Goal: Transaction & Acquisition: Purchase product/service

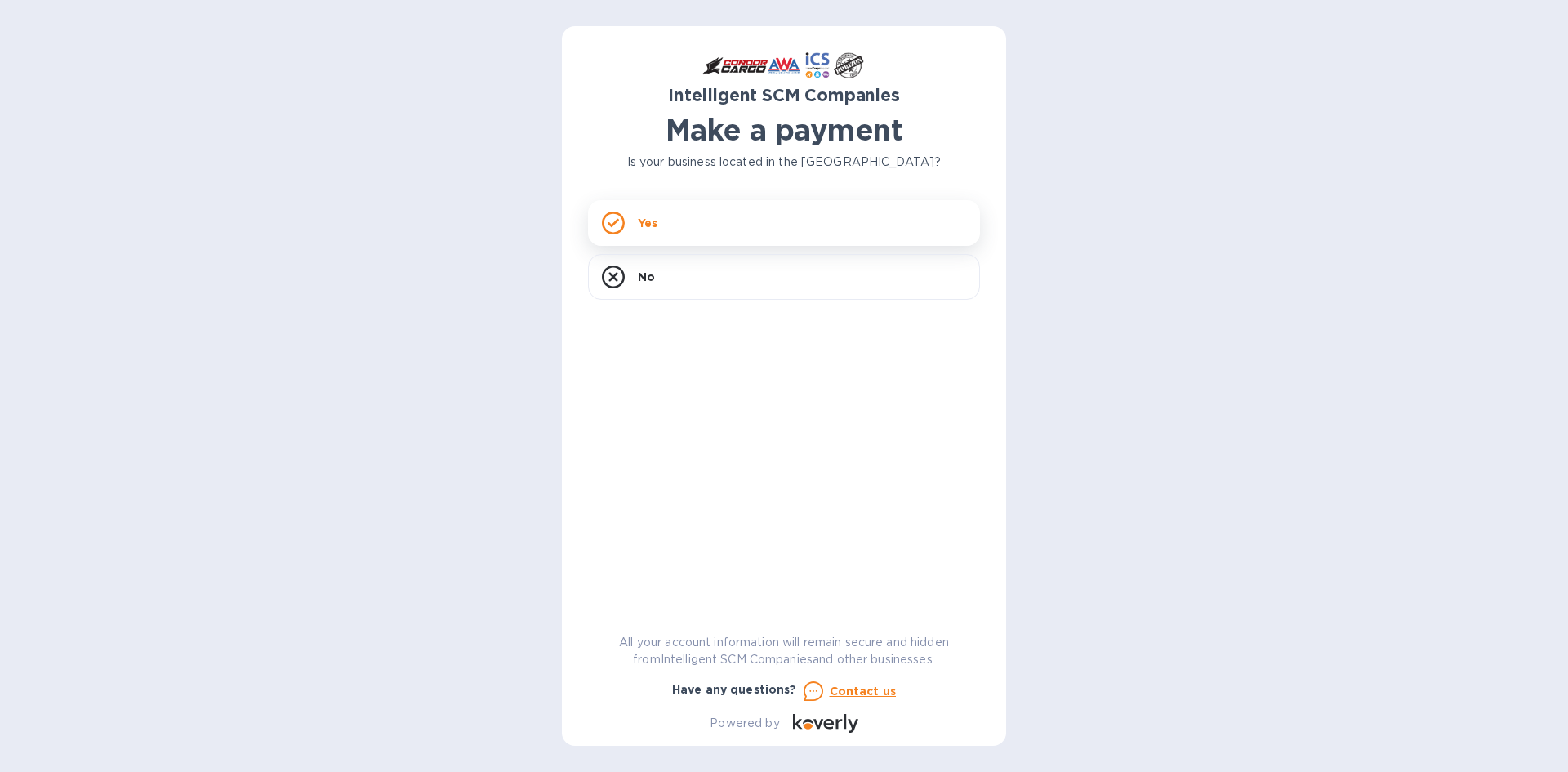
click at [774, 232] on div "Yes" at bounding box center [784, 223] width 392 height 46
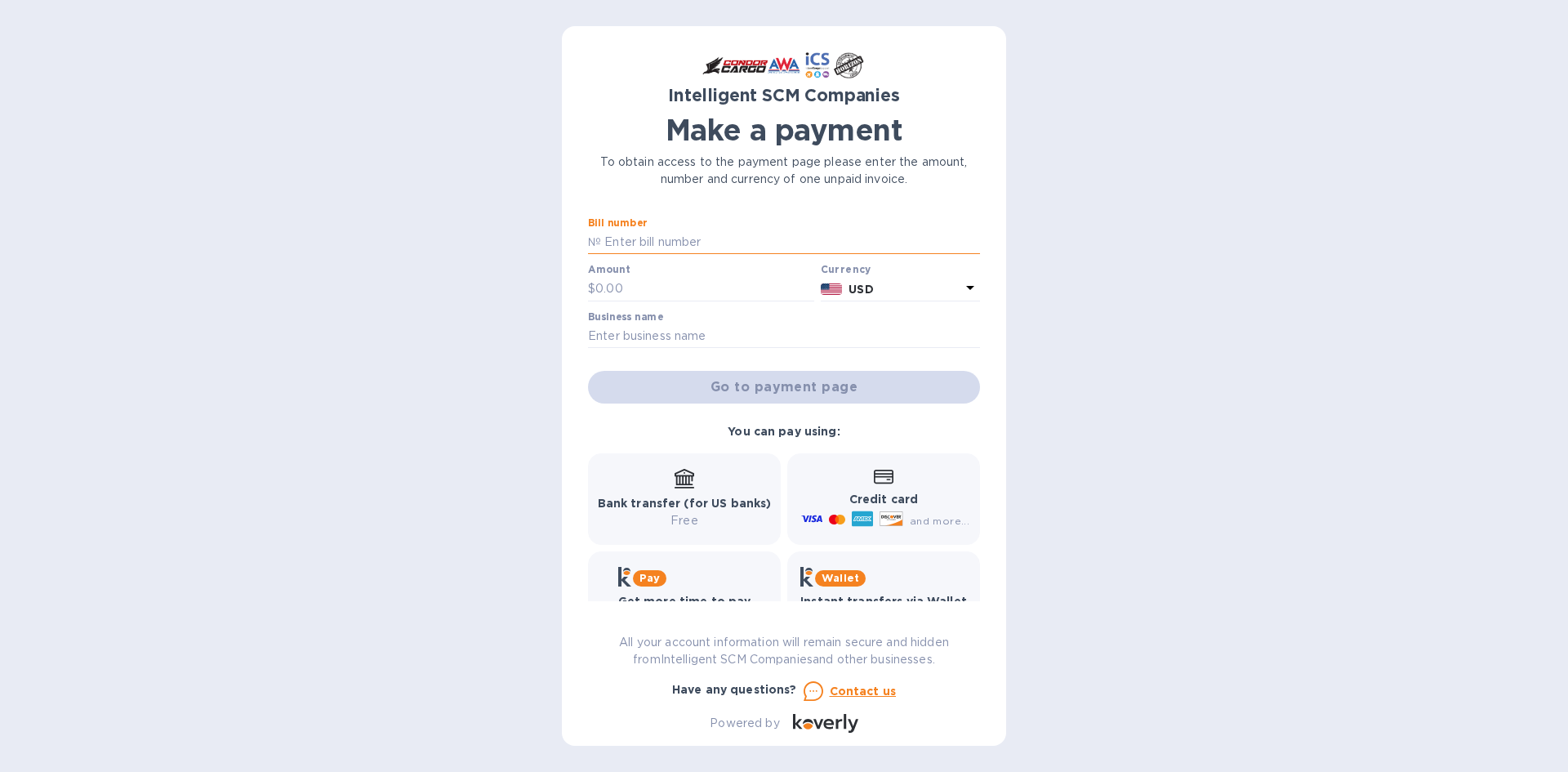
click at [670, 238] on input "text" at bounding box center [791, 242] width 379 height 25
type input "s00526023"
click at [678, 281] on input "text" at bounding box center [705, 289] width 219 height 25
type input "5,546.74"
click at [728, 328] on input "text" at bounding box center [784, 336] width 392 height 25
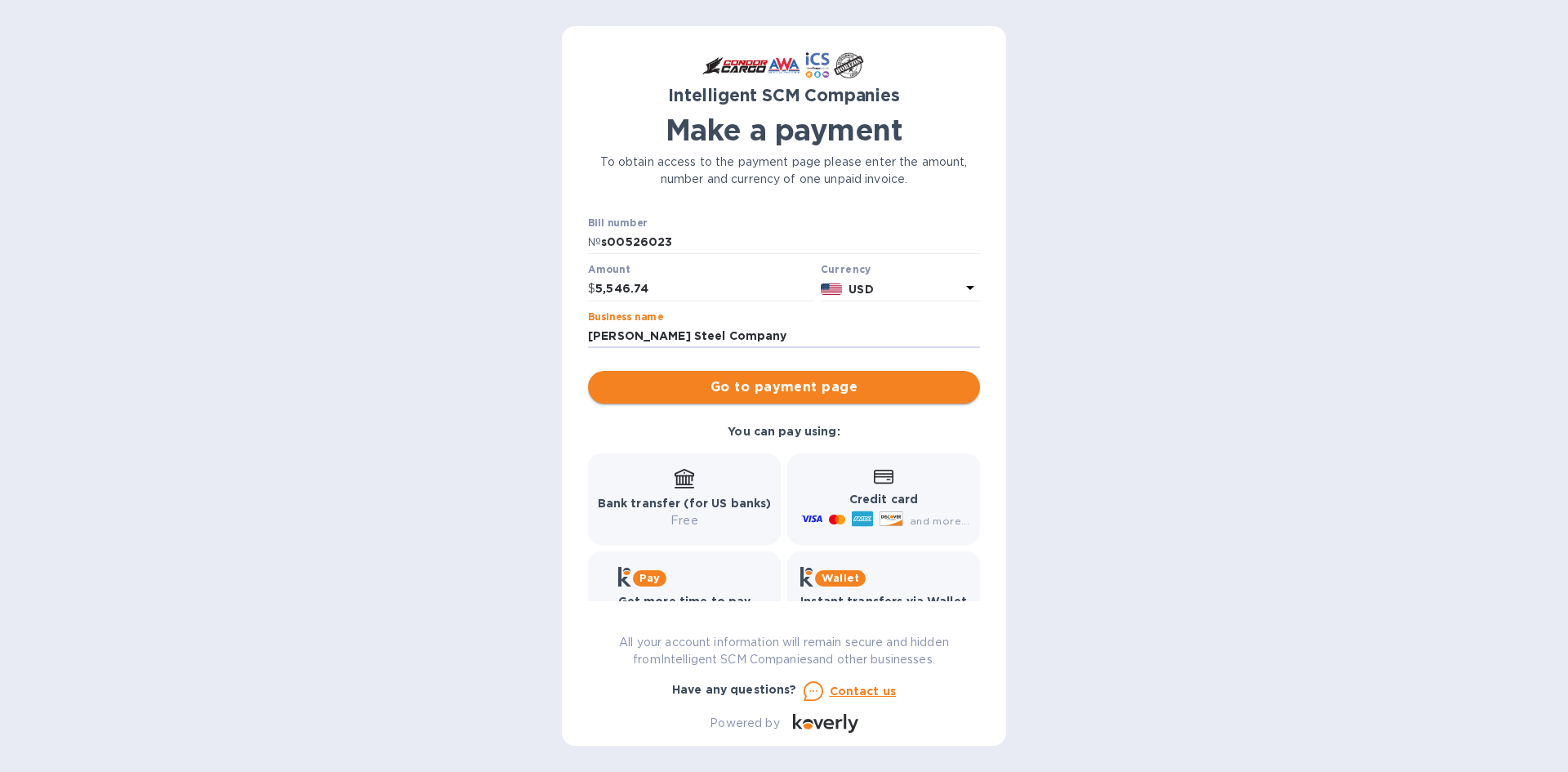
type input "[PERSON_NAME] Steel Company"
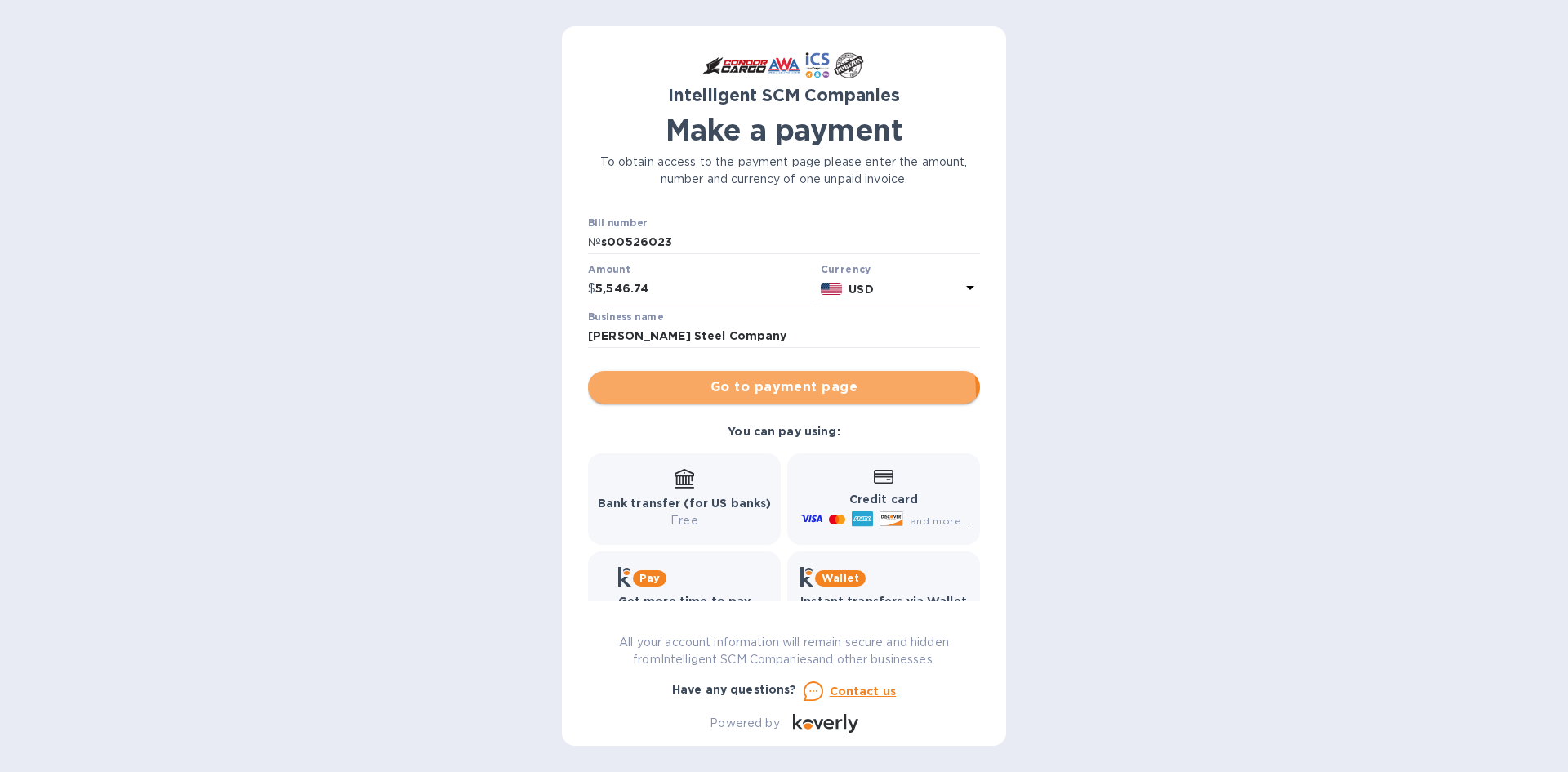
click at [750, 396] on span "Go to payment page" at bounding box center [784, 387] width 366 height 19
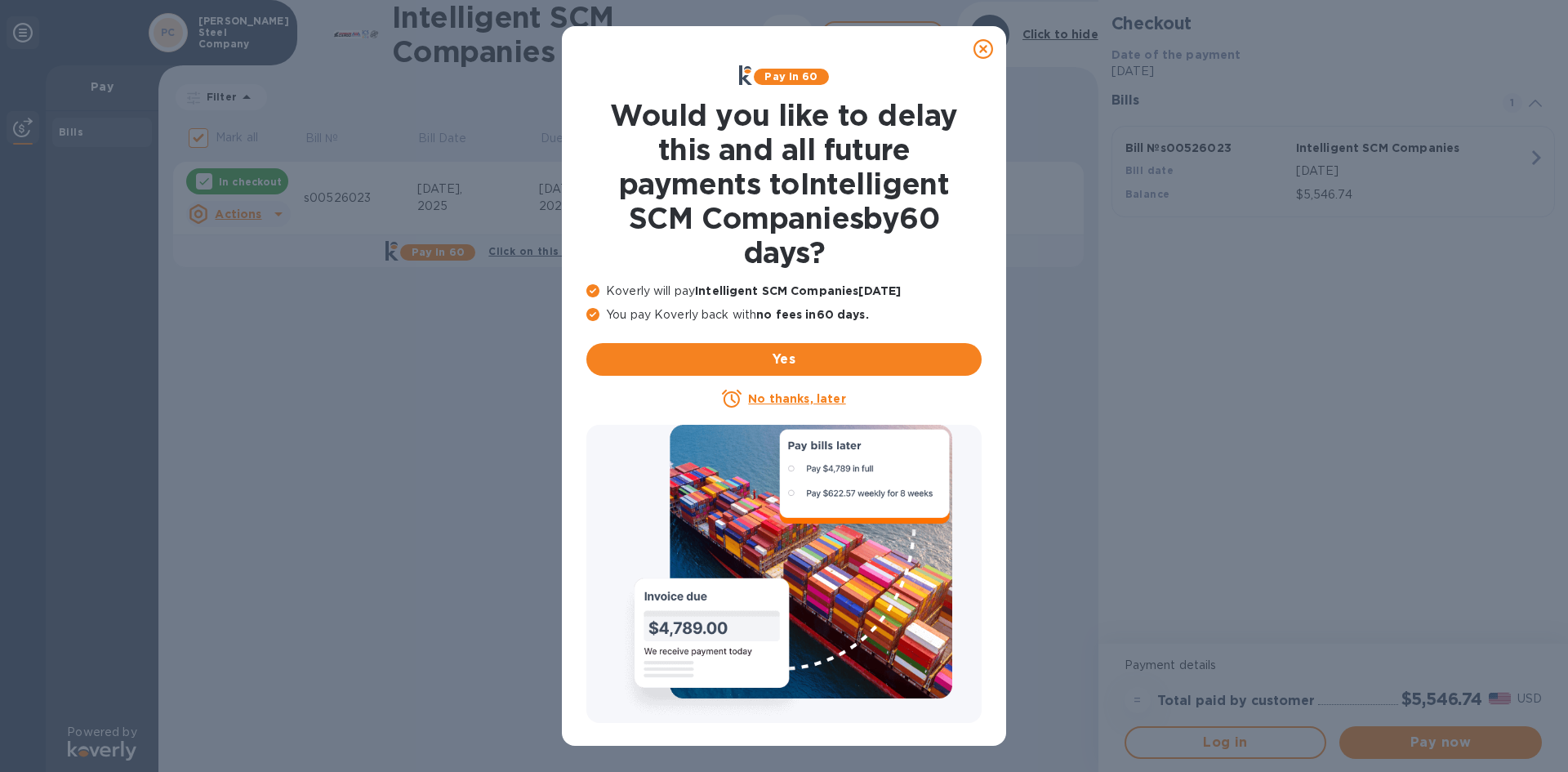
click at [779, 399] on u "No thanks, later" at bounding box center [797, 398] width 97 height 13
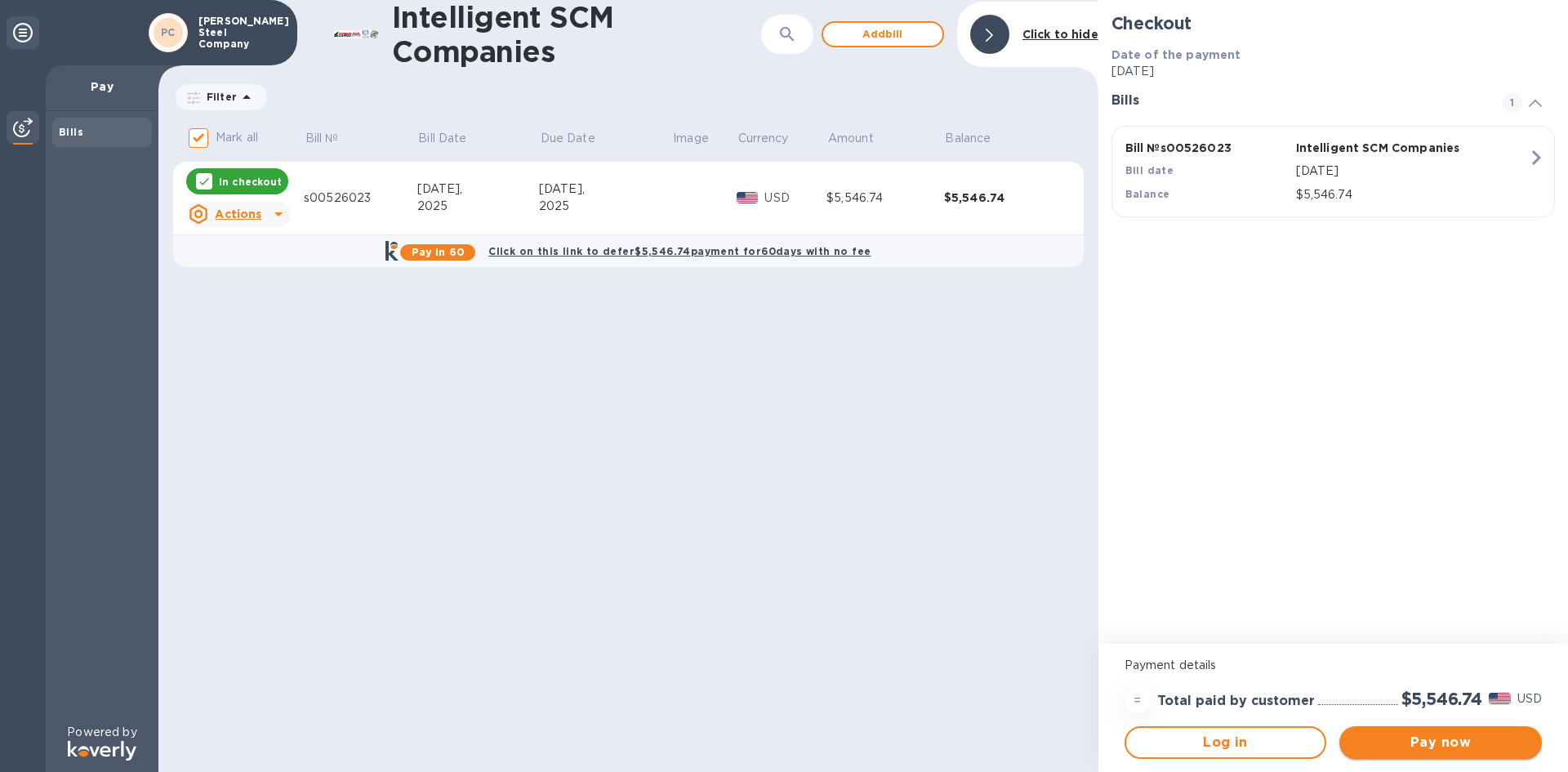
click at [1431, 748] on span "Pay now" at bounding box center [1441, 742] width 177 height 19
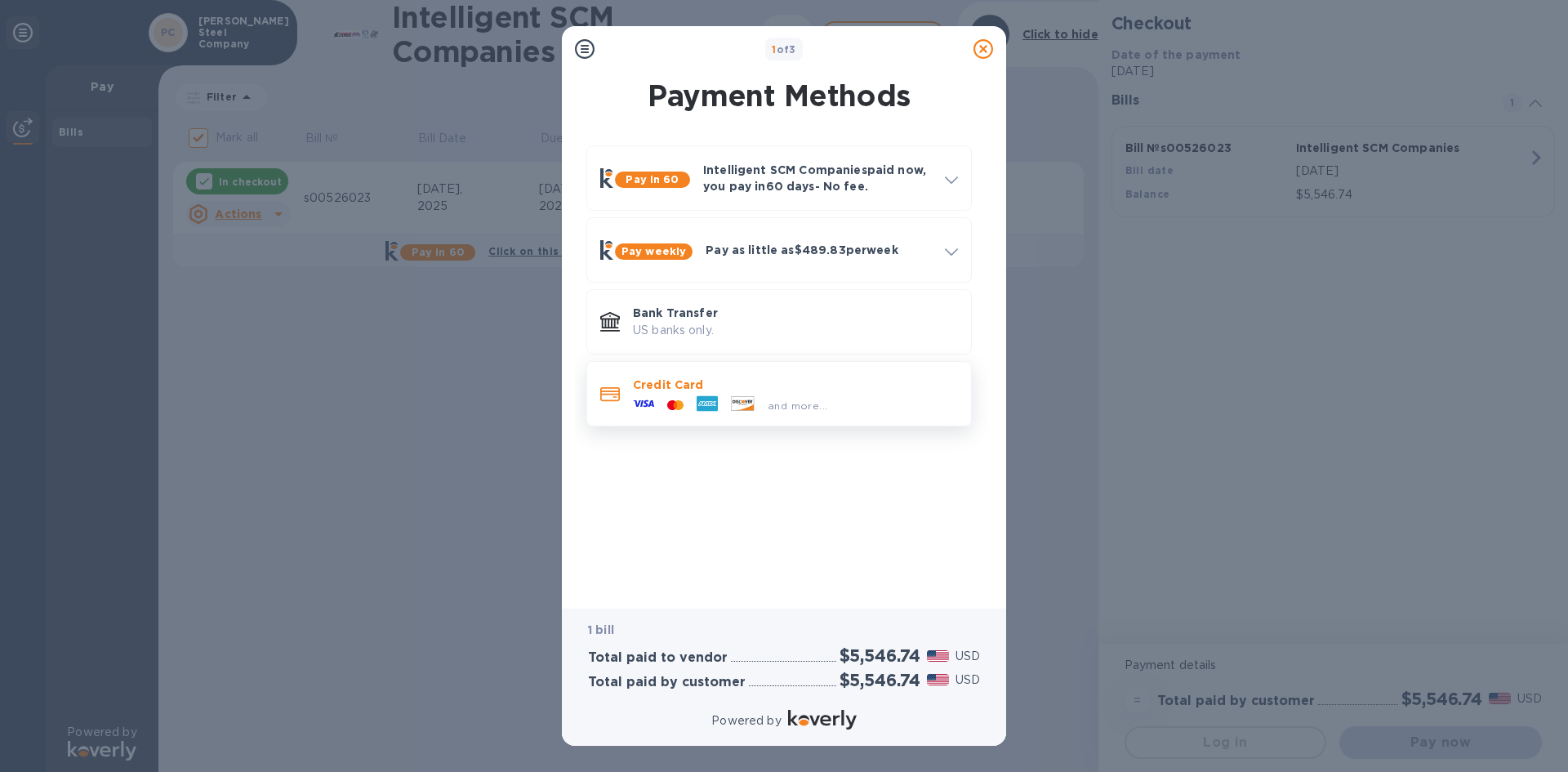
click at [711, 397] on icon at bounding box center [707, 404] width 21 height 16
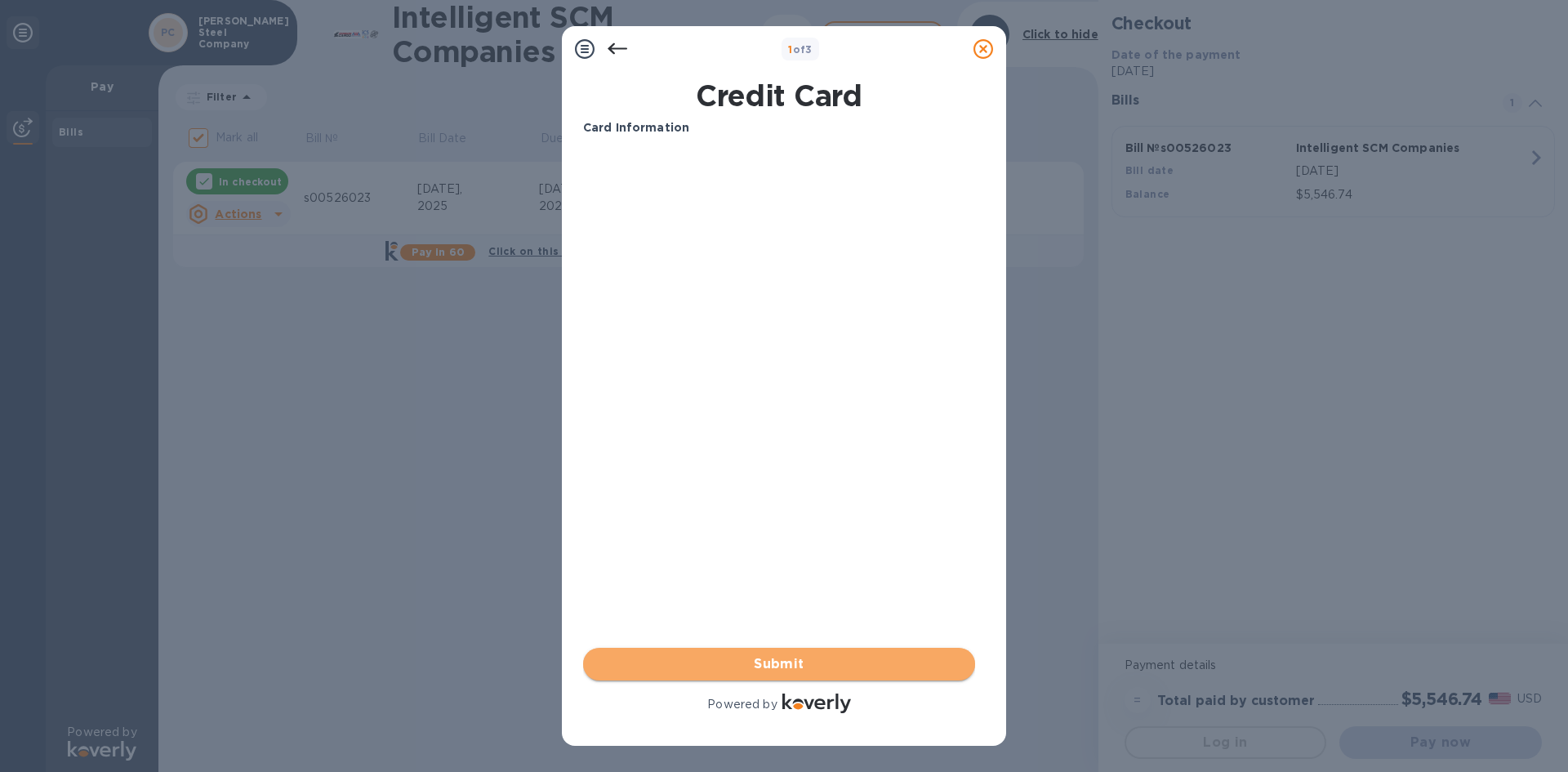
click at [748, 658] on span "Submit" at bounding box center [779, 663] width 366 height 19
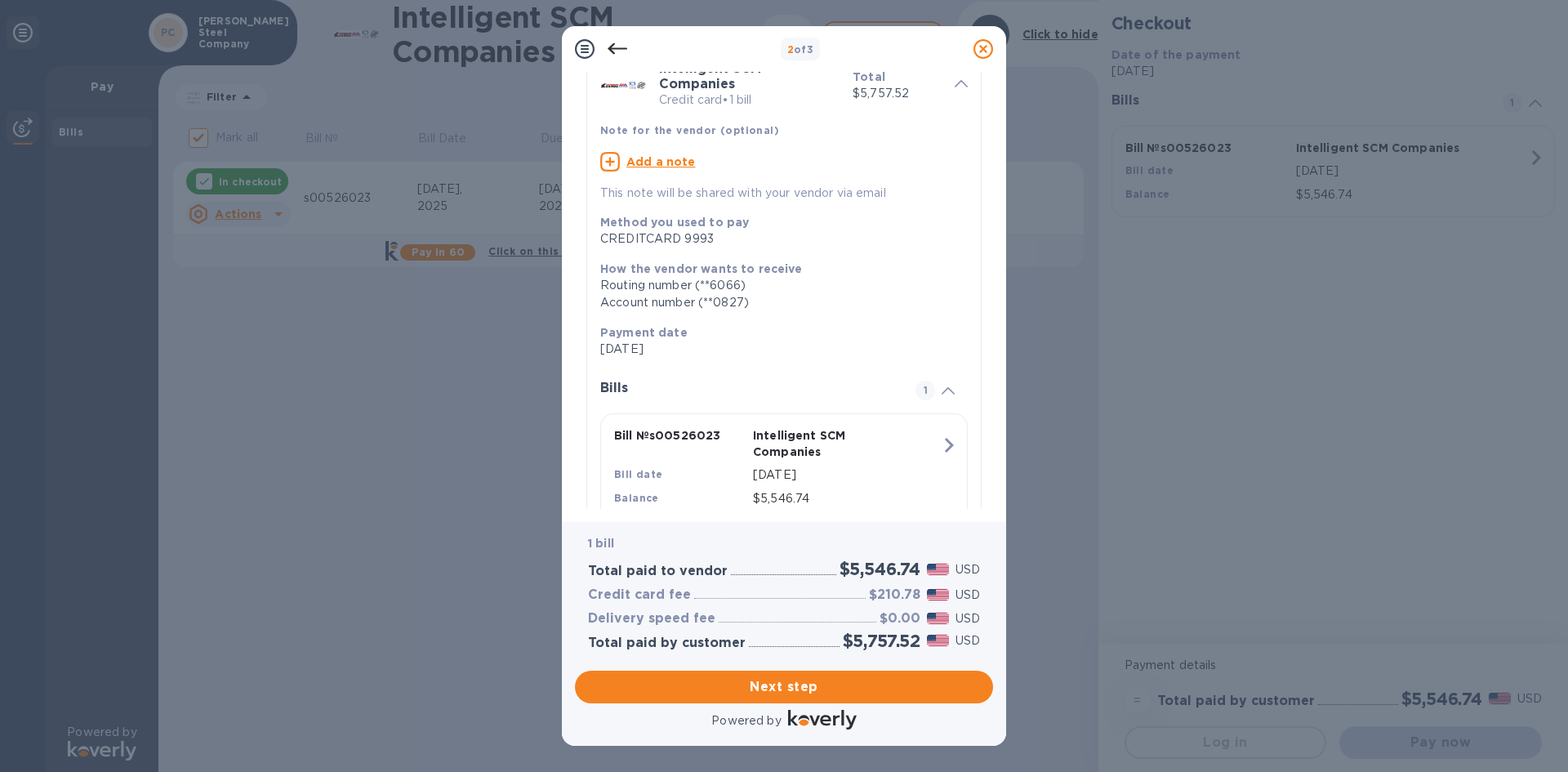
scroll to position [122, 0]
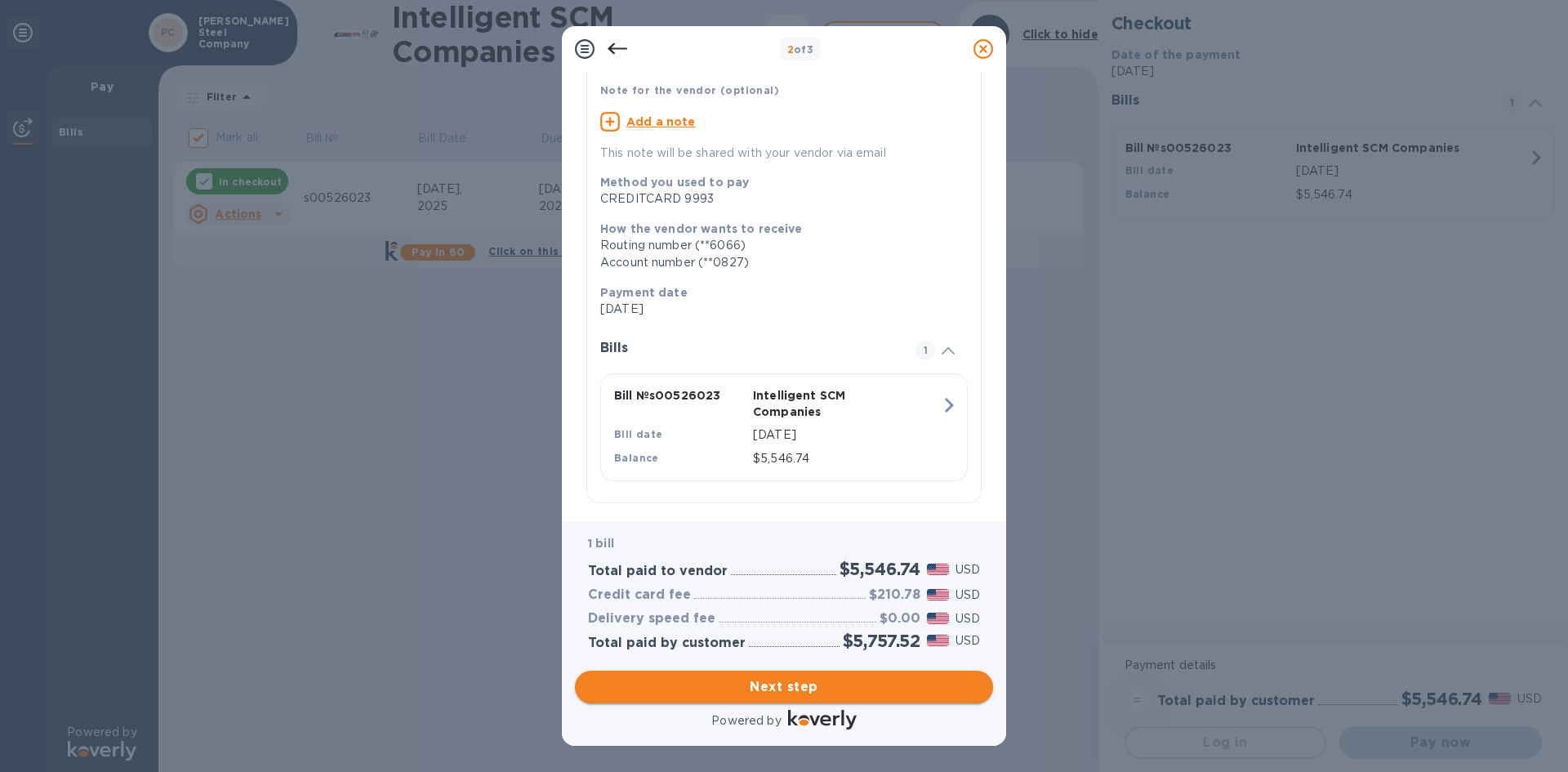
click at [833, 688] on span "Next step" at bounding box center [784, 686] width 392 height 19
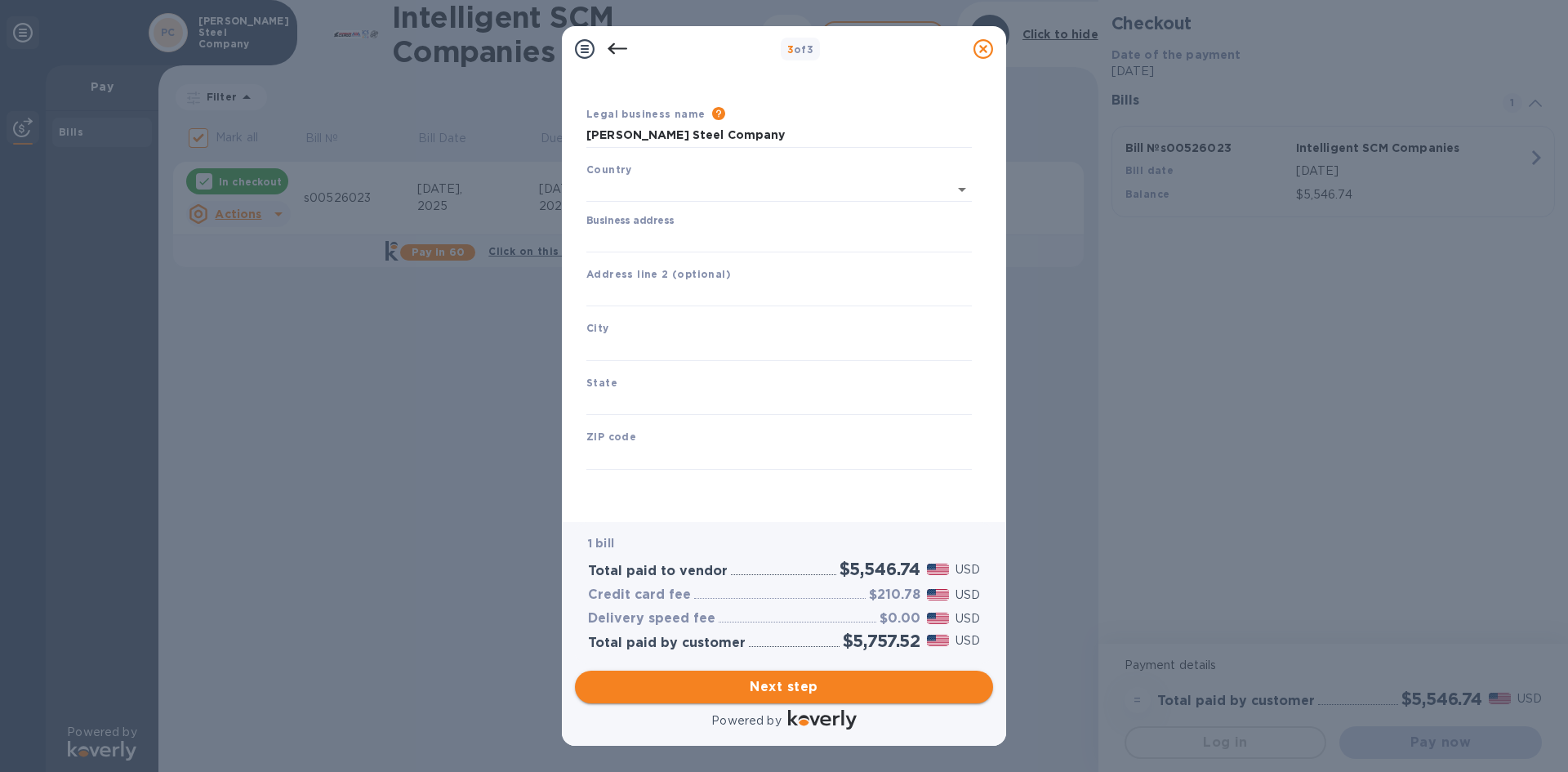
scroll to position [27, 0]
type input "[GEOGRAPHIC_DATA]"
click at [686, 241] on input "Business address" at bounding box center [779, 240] width 385 height 25
type input "[STREET_ADDRESS]"
click at [644, 344] on input "text" at bounding box center [779, 348] width 385 height 25
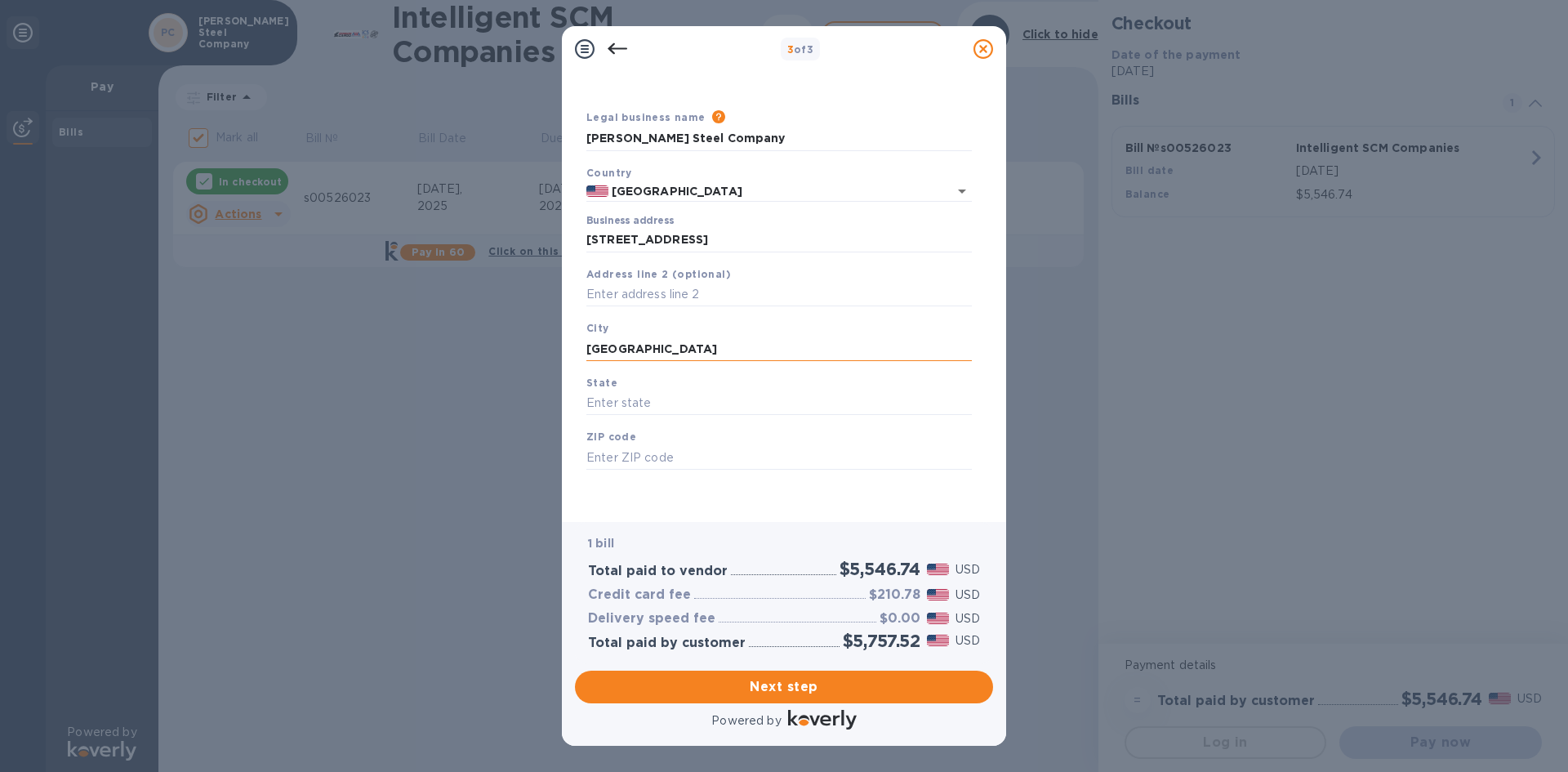
type input "[GEOGRAPHIC_DATA]"
type input "CA"
type input "90813"
click button "Save" at bounding box center [0, 0] width 0 height 0
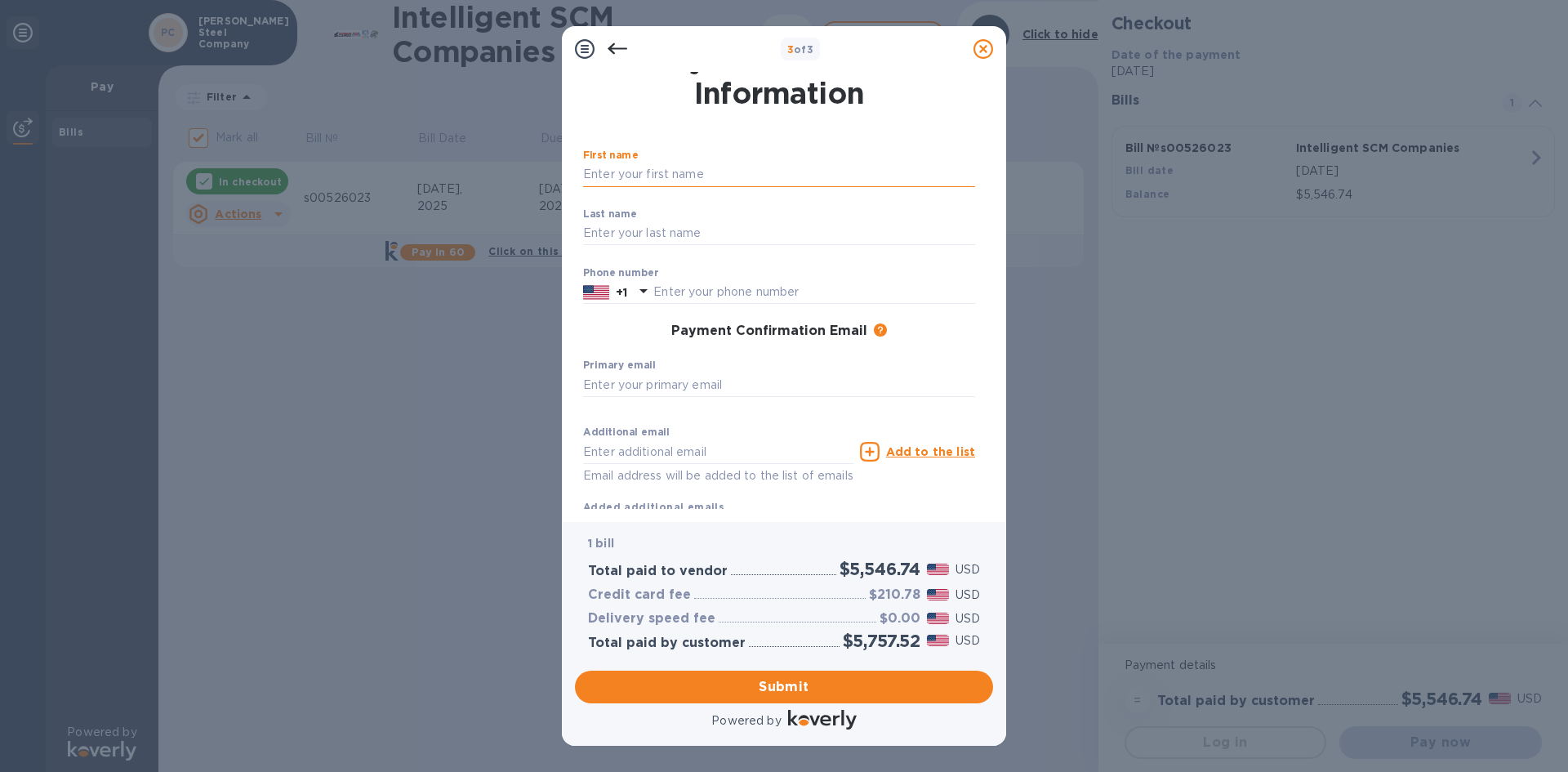
click at [609, 169] on input "text" at bounding box center [779, 175] width 392 height 25
click at [636, 175] on input "text" at bounding box center [779, 175] width 392 height 25
type input "[PERSON_NAME]"
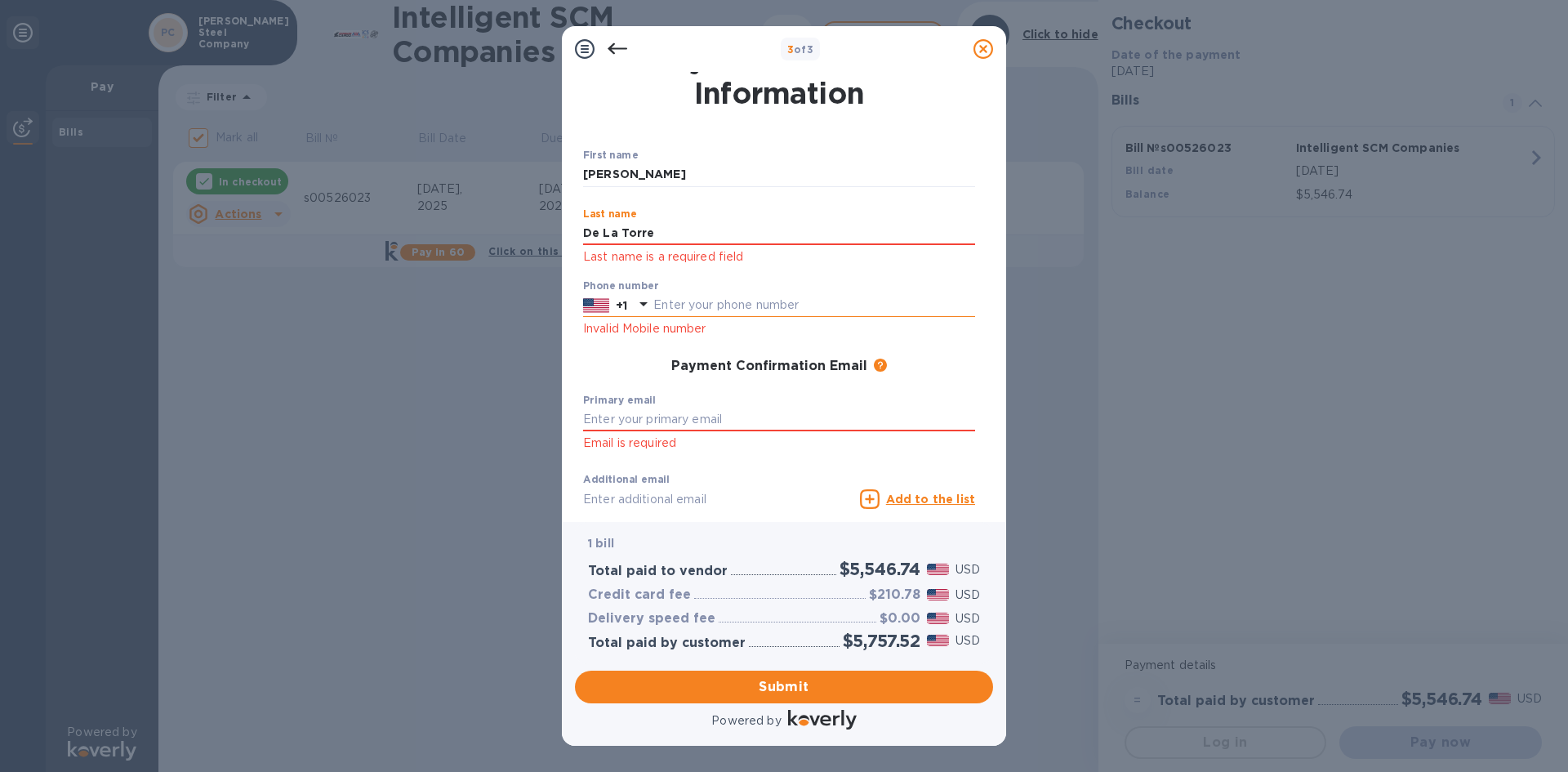
type input "De La Torre"
click at [697, 304] on input "text" at bounding box center [814, 305] width 322 height 25
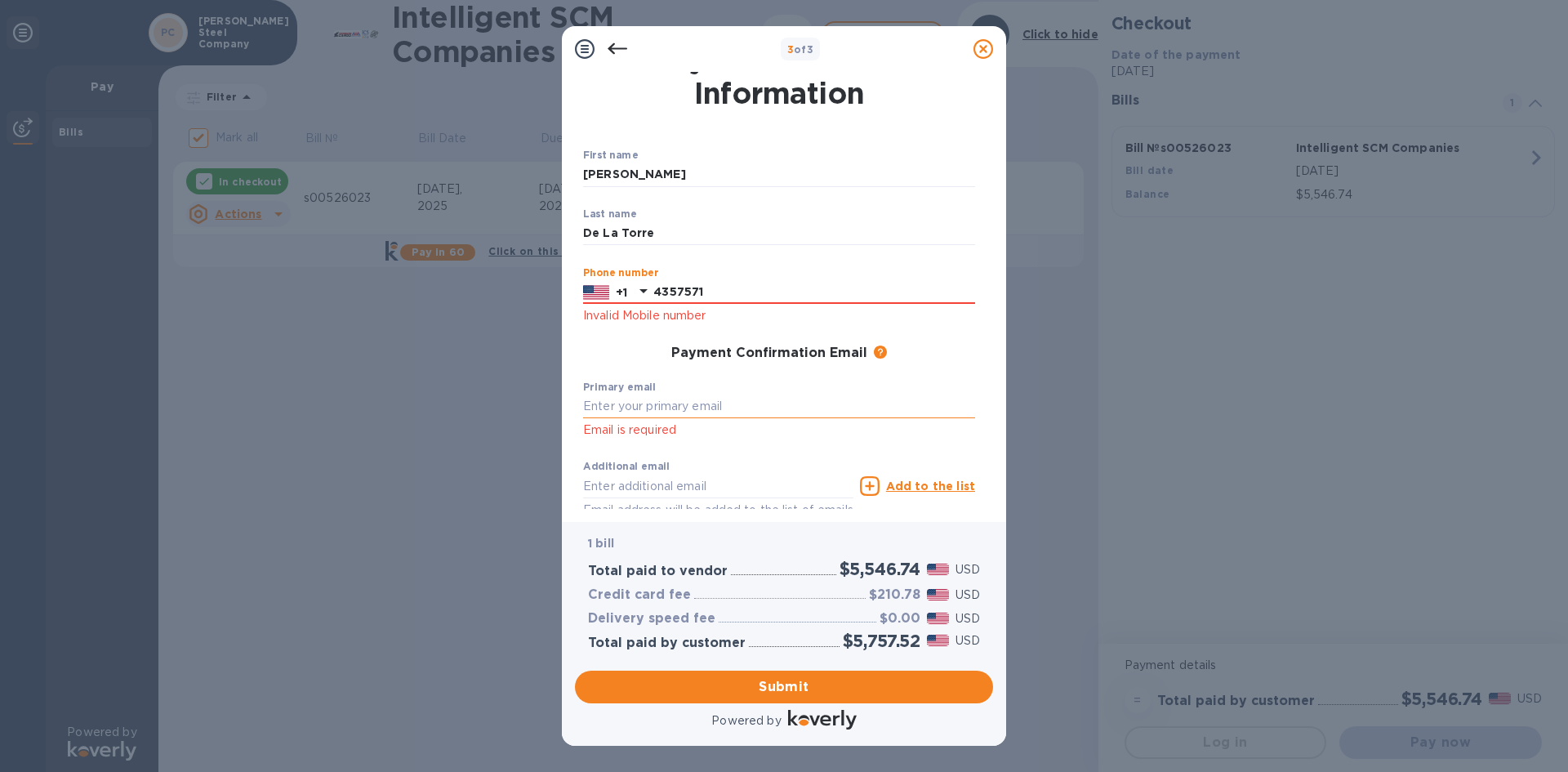
type input "4357571"
click at [653, 401] on input "text" at bounding box center [779, 407] width 392 height 25
type input "e"
click at [656, 295] on input "4357571" at bounding box center [814, 292] width 322 height 25
type input "5624357571"
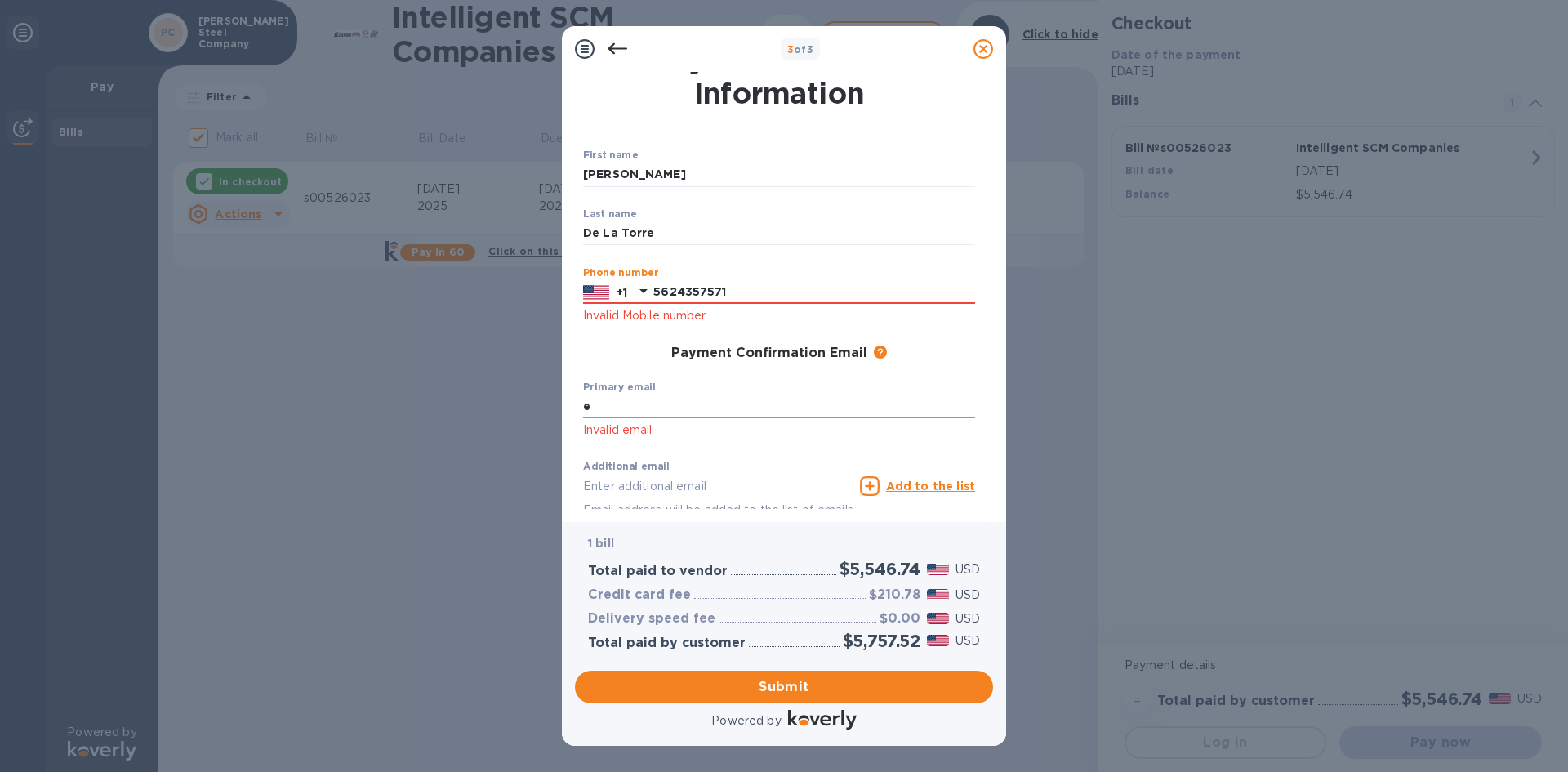
click at [634, 397] on input "e" at bounding box center [779, 407] width 392 height 25
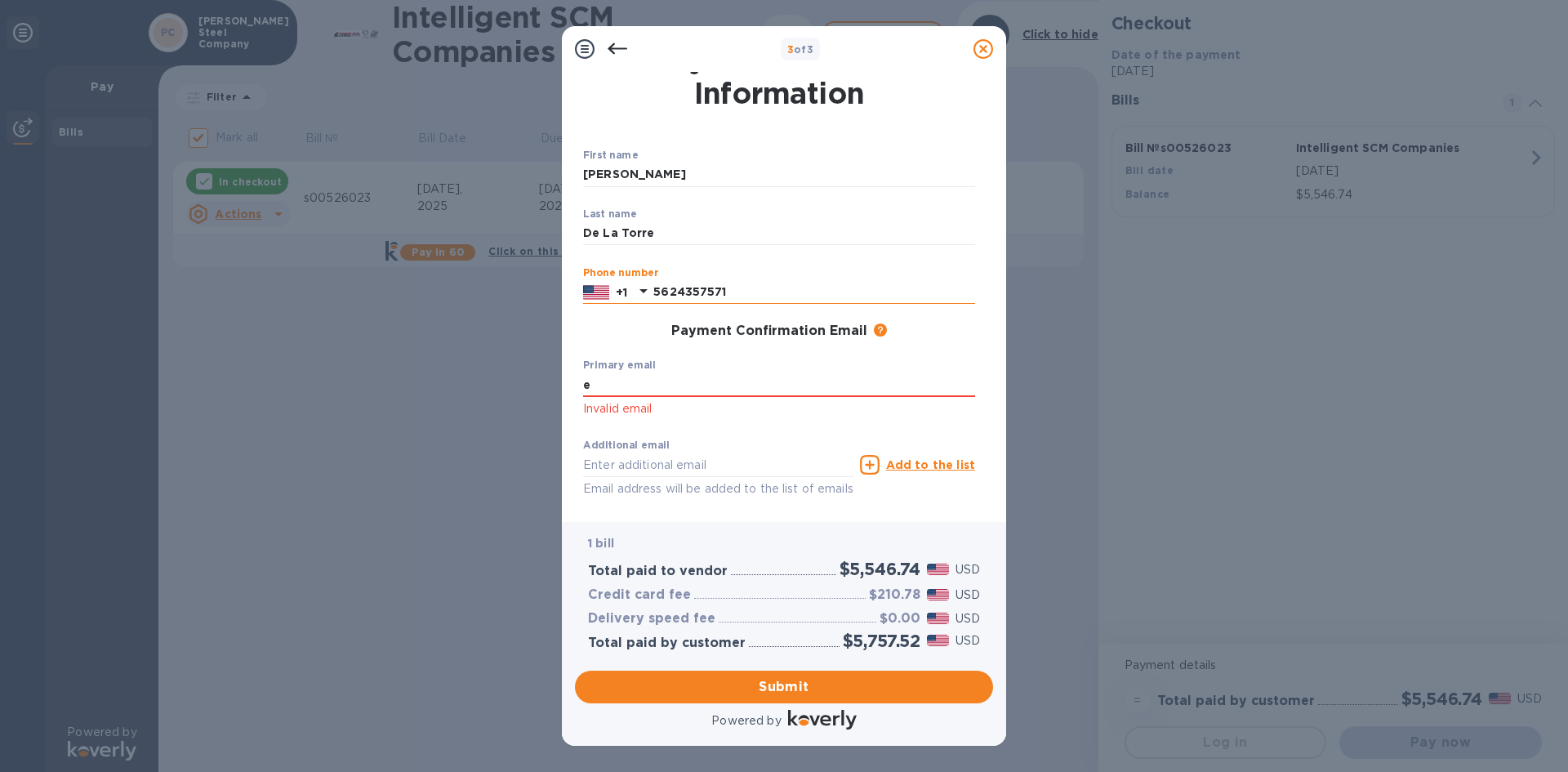
click at [677, 293] on input "5624357571" at bounding box center [814, 292] width 322 height 25
click at [664, 389] on input "e" at bounding box center [779, 384] width 392 height 25
type input "[EMAIL_ADDRESS][DOMAIN_NAME]"
click at [724, 417] on p "Invalid email" at bounding box center [779, 408] width 392 height 18
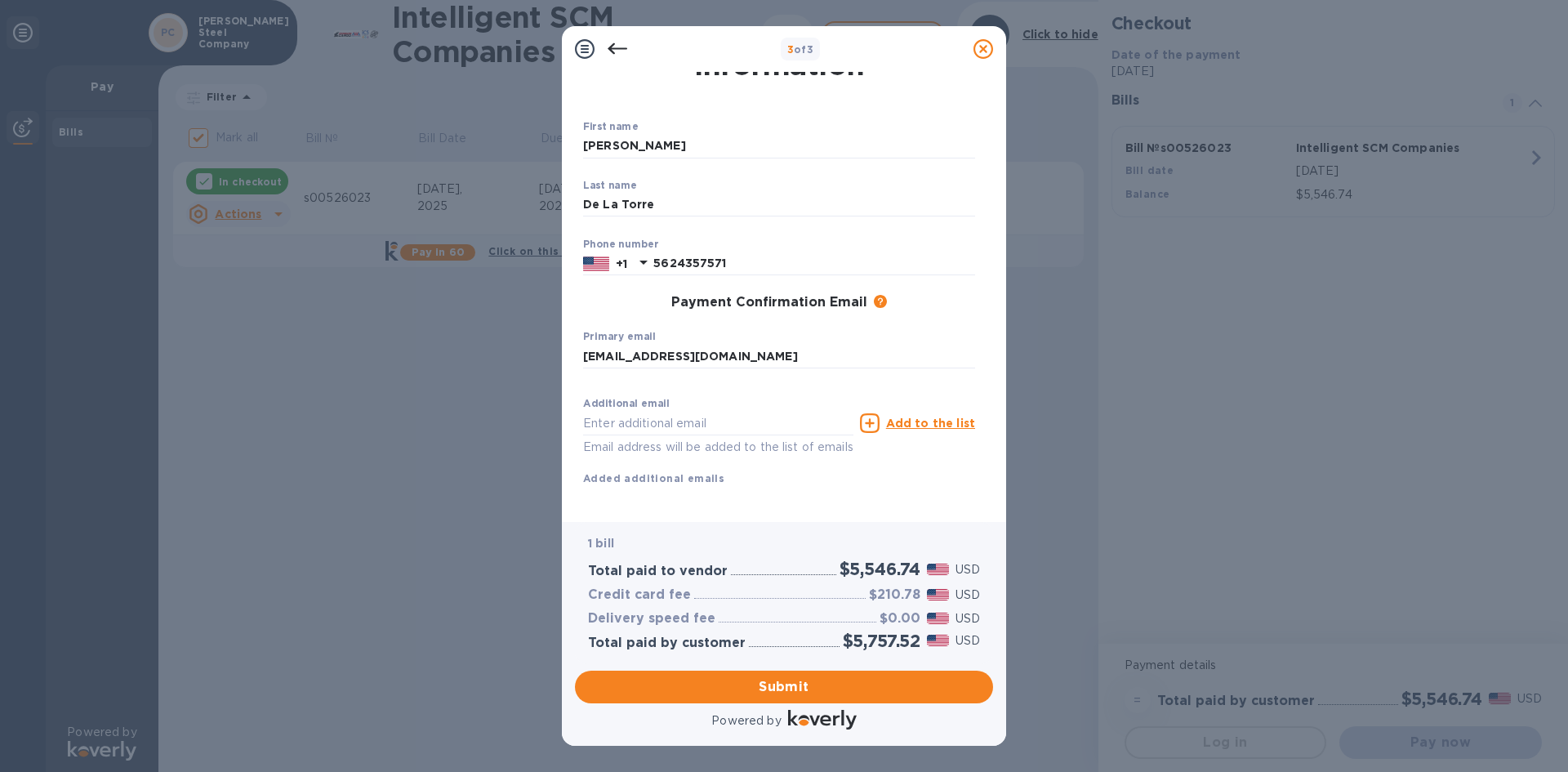
scroll to position [79, 0]
click at [717, 407] on input "text" at bounding box center [718, 419] width 271 height 25
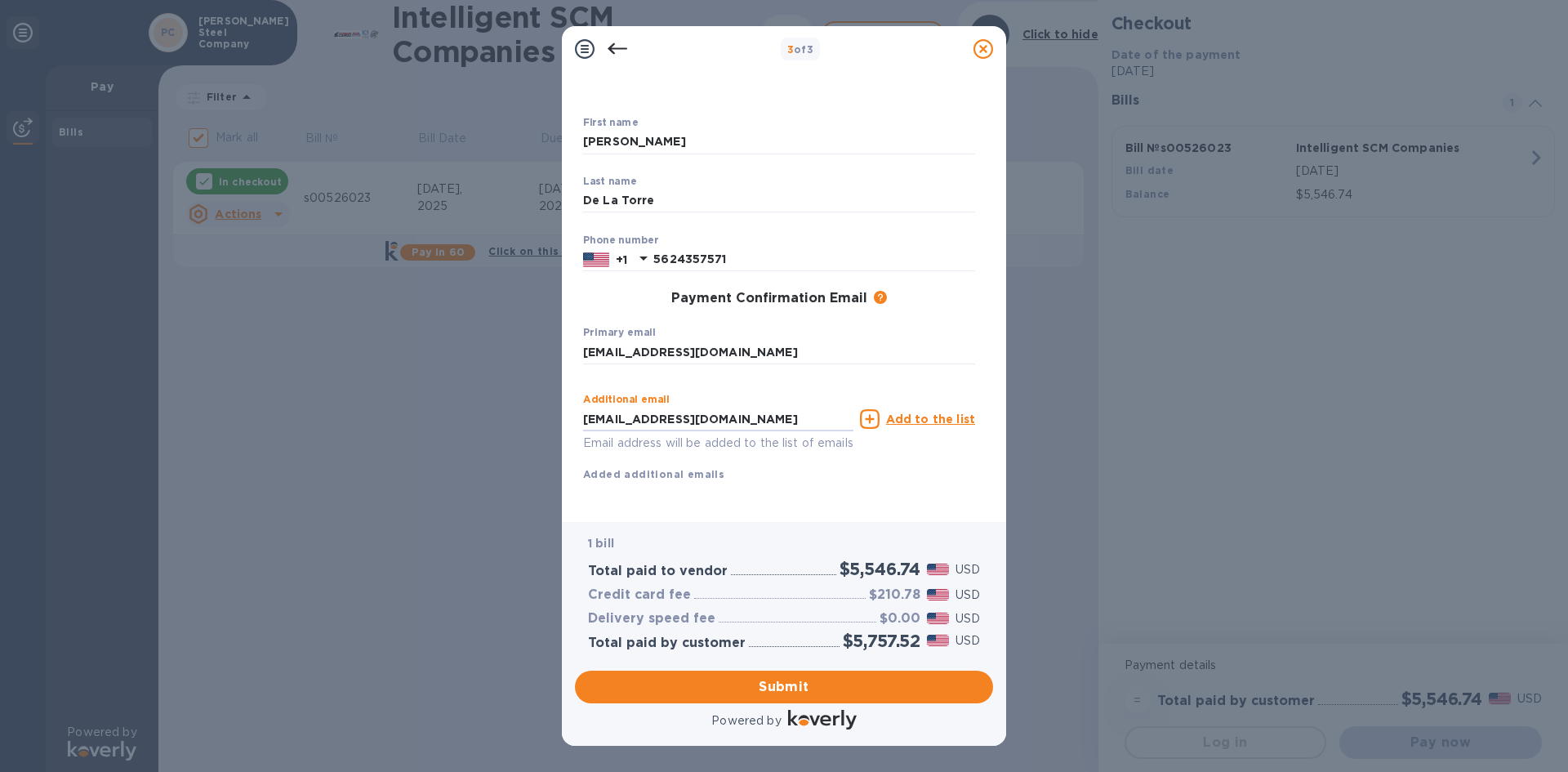
type input "[EMAIL_ADDRESS][DOMAIN_NAME]"
click at [766, 472] on div "First name [PERSON_NAME] ​ Last name [PERSON_NAME] ​ Phone number [PHONE_NUMBER…" at bounding box center [779, 312] width 392 height 392
click at [845, 686] on span "Submit" at bounding box center [784, 686] width 392 height 19
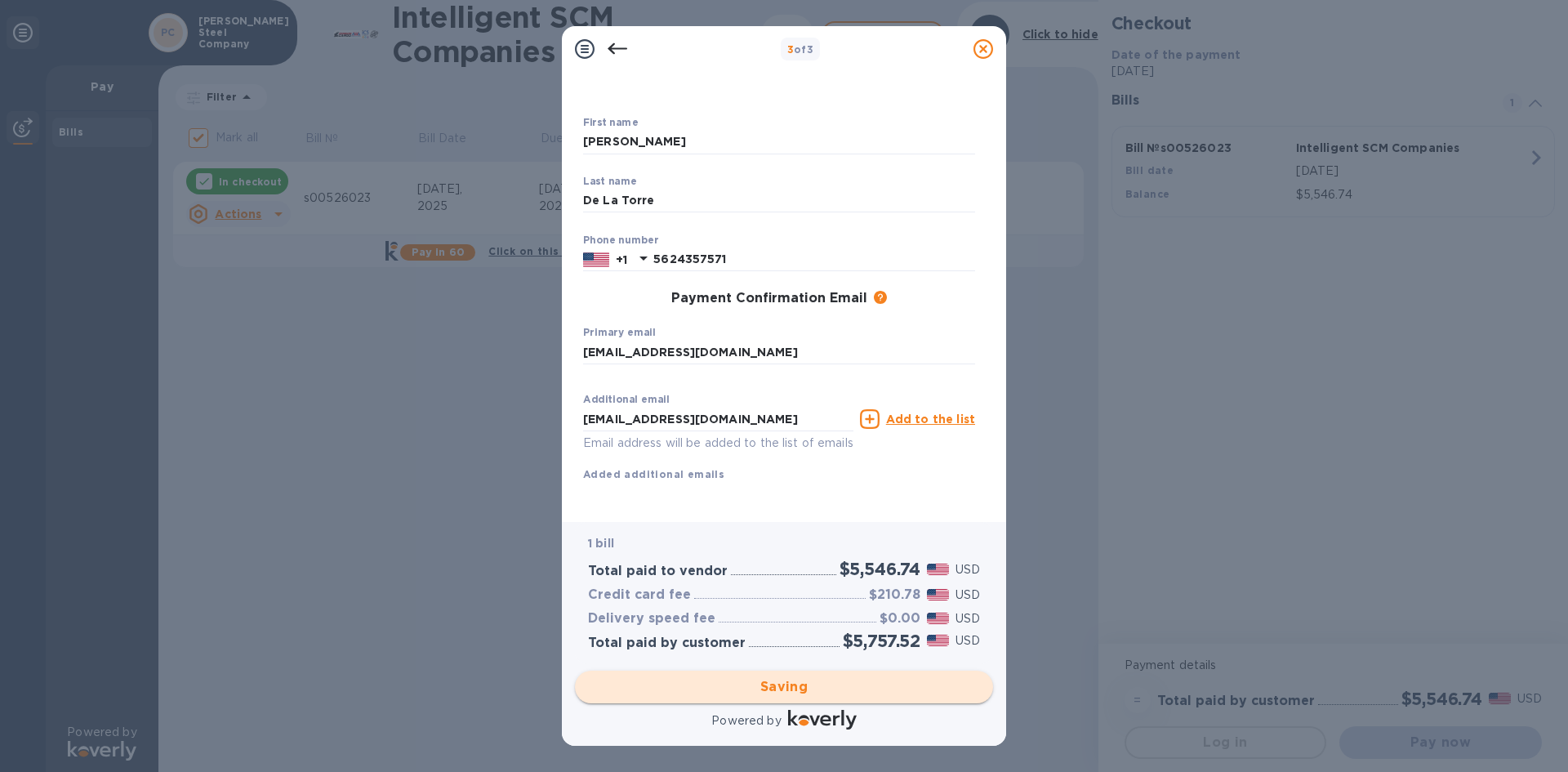
checkbox input "false"
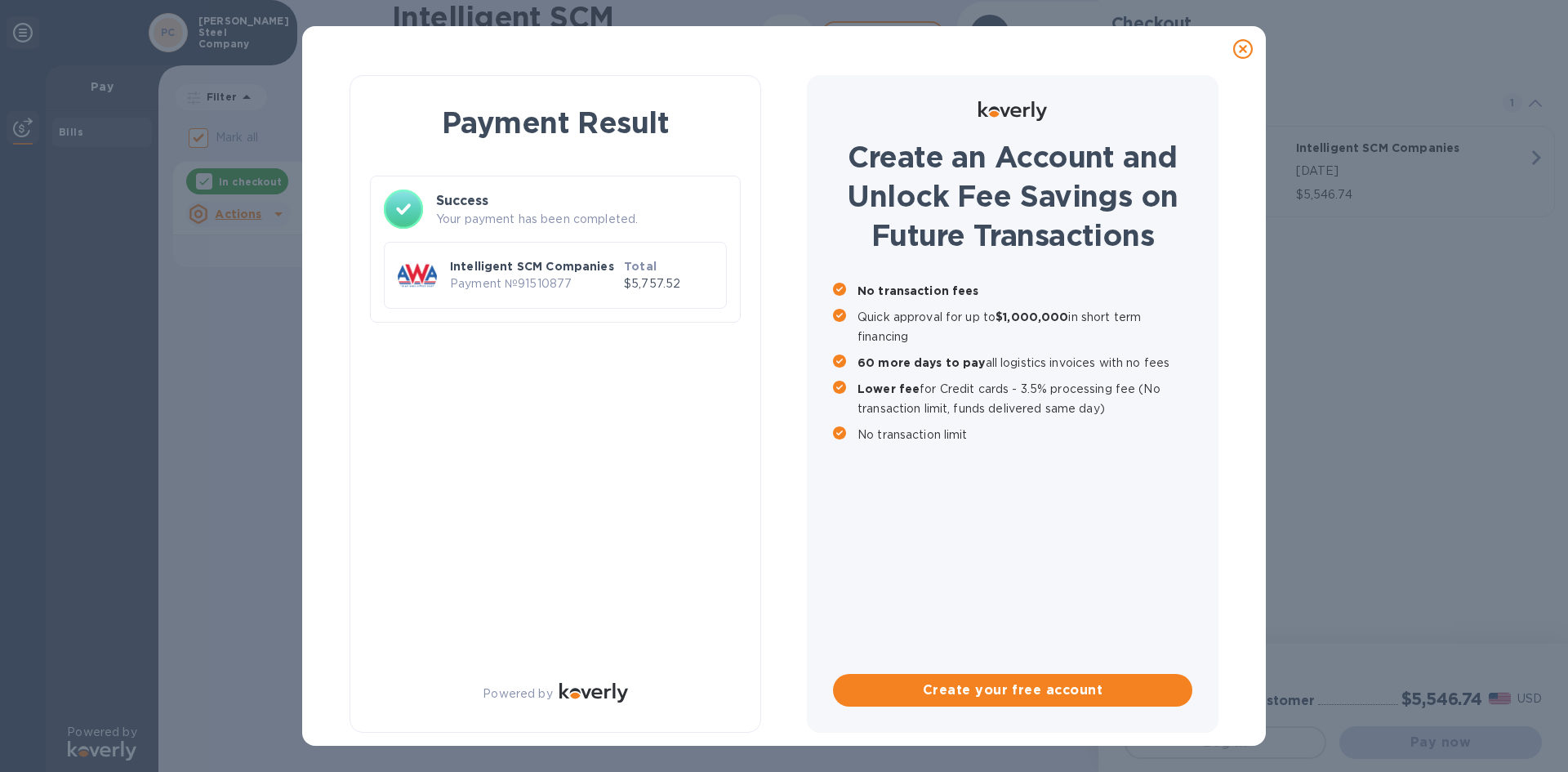
scroll to position [0, 0]
click at [496, 233] on div "Intelligent SCM Companies Payment № 91510877 Total $5,757.52" at bounding box center [555, 268] width 343 height 80
click at [467, 291] on p "Payment № 91510877" at bounding box center [533, 284] width 167 height 18
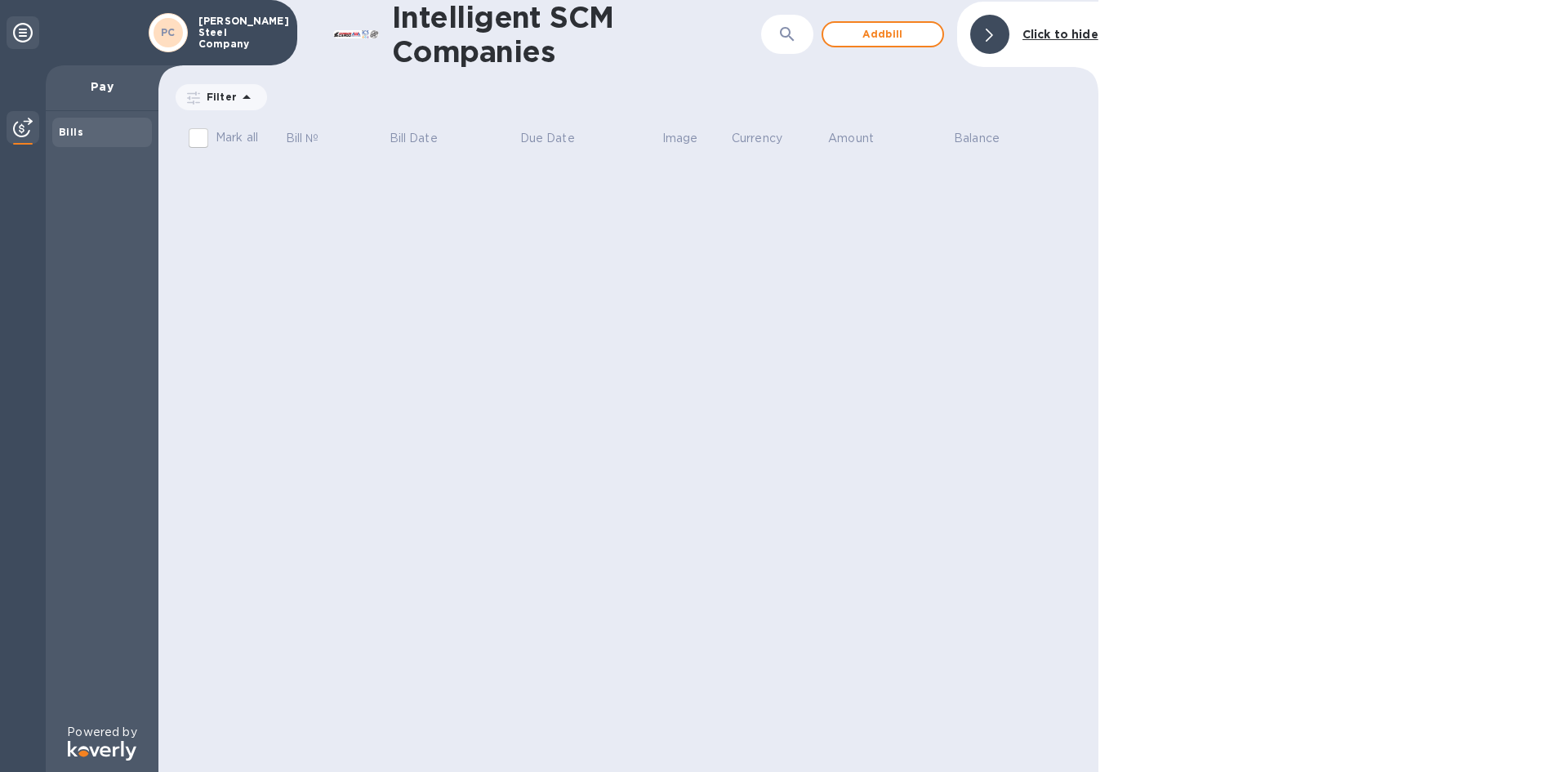
click at [225, 31] on p "[PERSON_NAME] Steel Company" at bounding box center [239, 32] width 81 height 34
click at [92, 134] on div "Bills" at bounding box center [102, 132] width 87 height 17
click at [263, 137] on th "Mark all" at bounding box center [229, 140] width 111 height 43
click at [346, 128] on th "Bill №" at bounding box center [336, 140] width 103 height 43
